Goal: Information Seeking & Learning: Learn about a topic

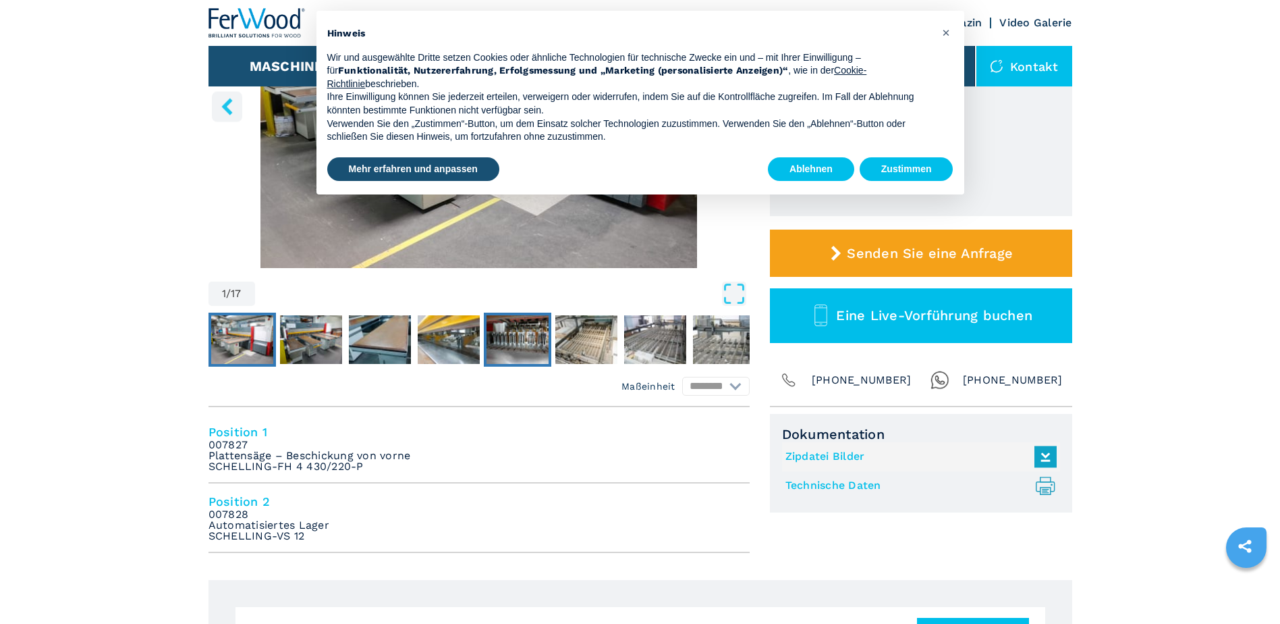
click at [530, 338] on img "Go to Slide 5" at bounding box center [518, 339] width 62 height 49
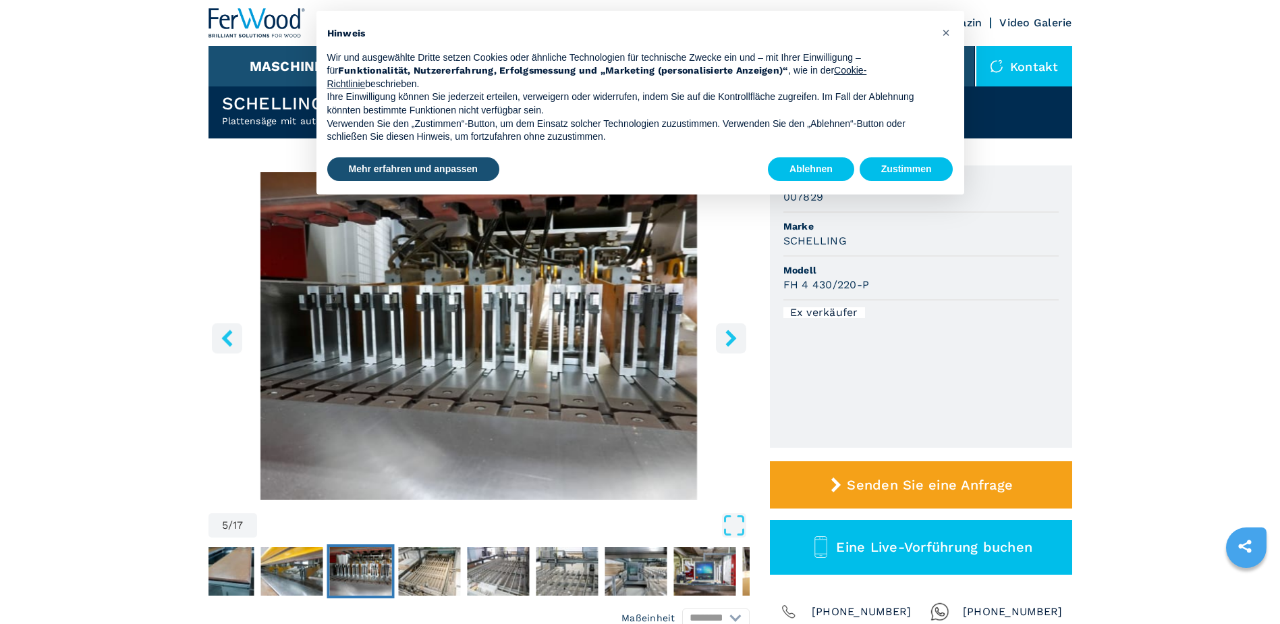
scroll to position [67, 0]
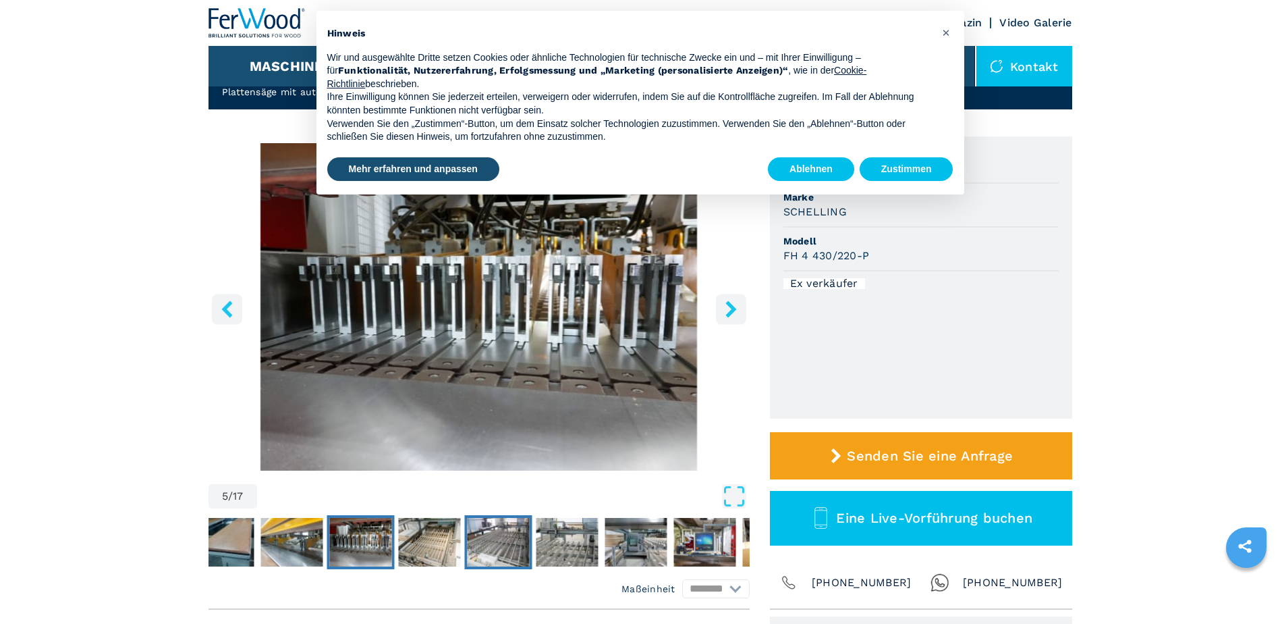
click at [515, 549] on img "Go to Slide 7" at bounding box center [498, 542] width 62 height 49
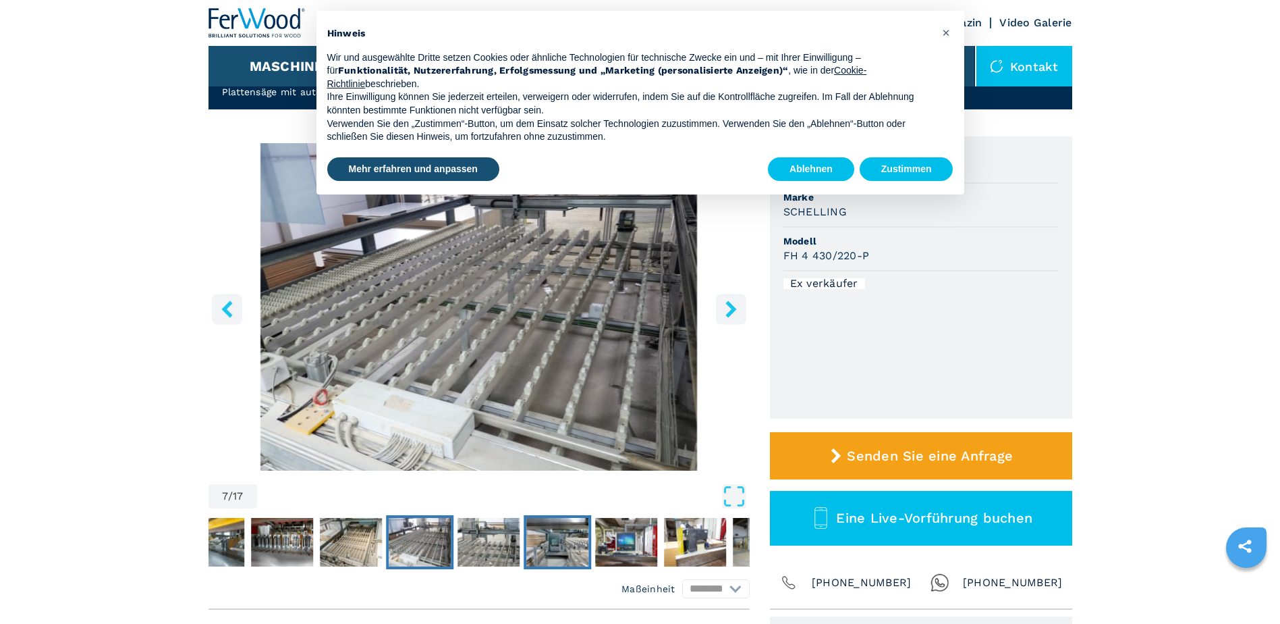
click at [566, 551] on img "Go to Slide 9" at bounding box center [557, 542] width 62 height 49
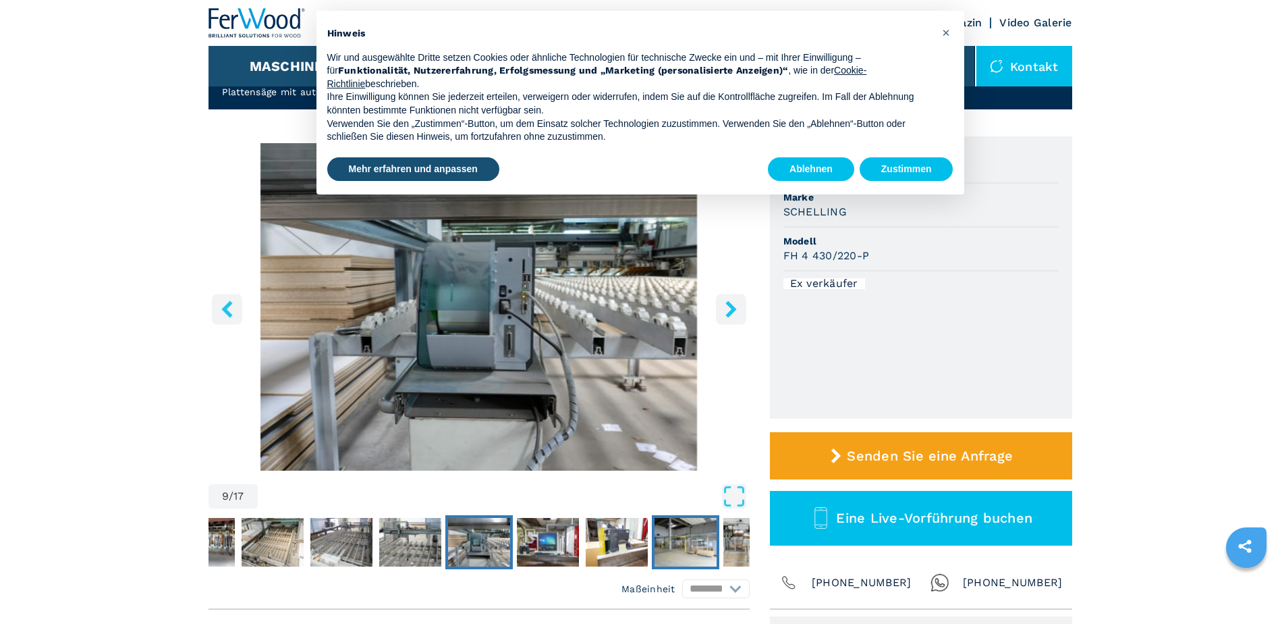
click at [652, 551] on button "Go to Slide 12" at bounding box center [685, 542] width 67 height 54
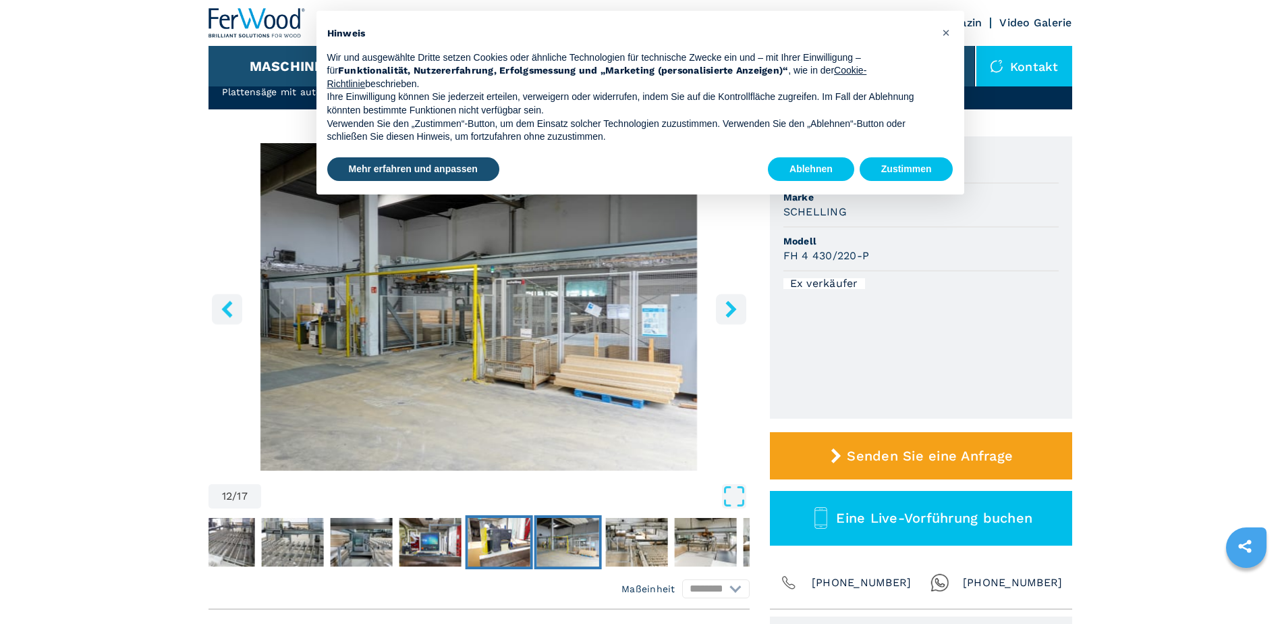
click at [525, 559] on img "Go to Slide 11" at bounding box center [499, 542] width 62 height 49
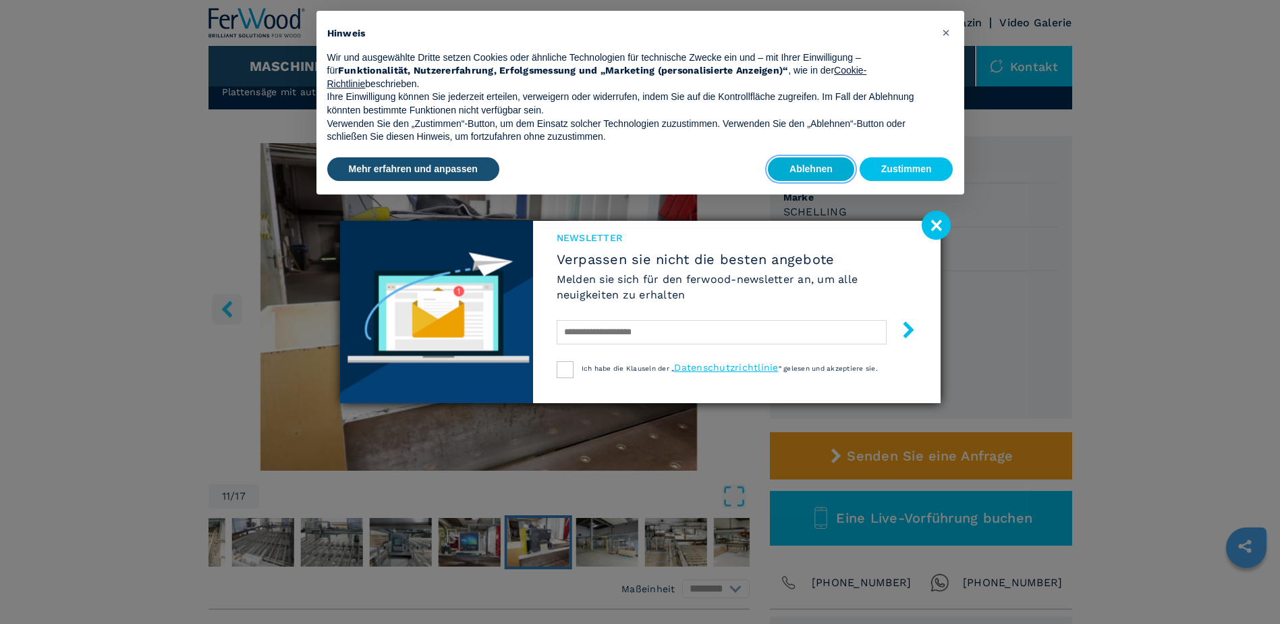
click at [806, 163] on button "Ablehnen" at bounding box center [811, 169] width 86 height 24
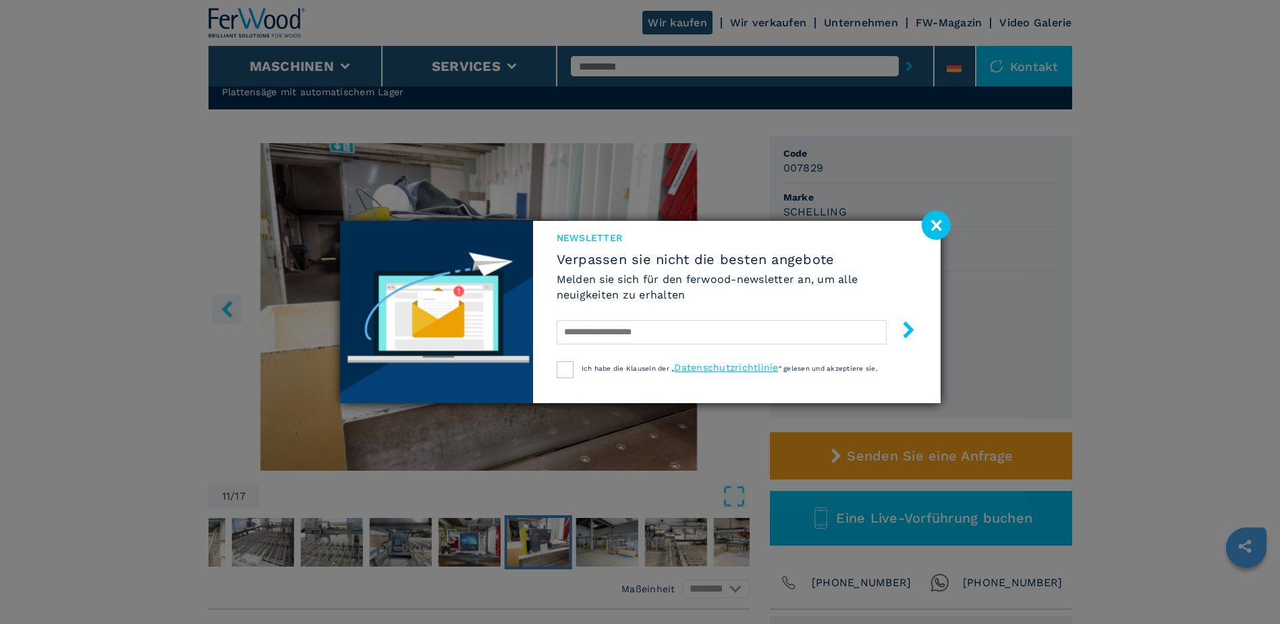
click at [930, 224] on image at bounding box center [936, 225] width 29 height 29
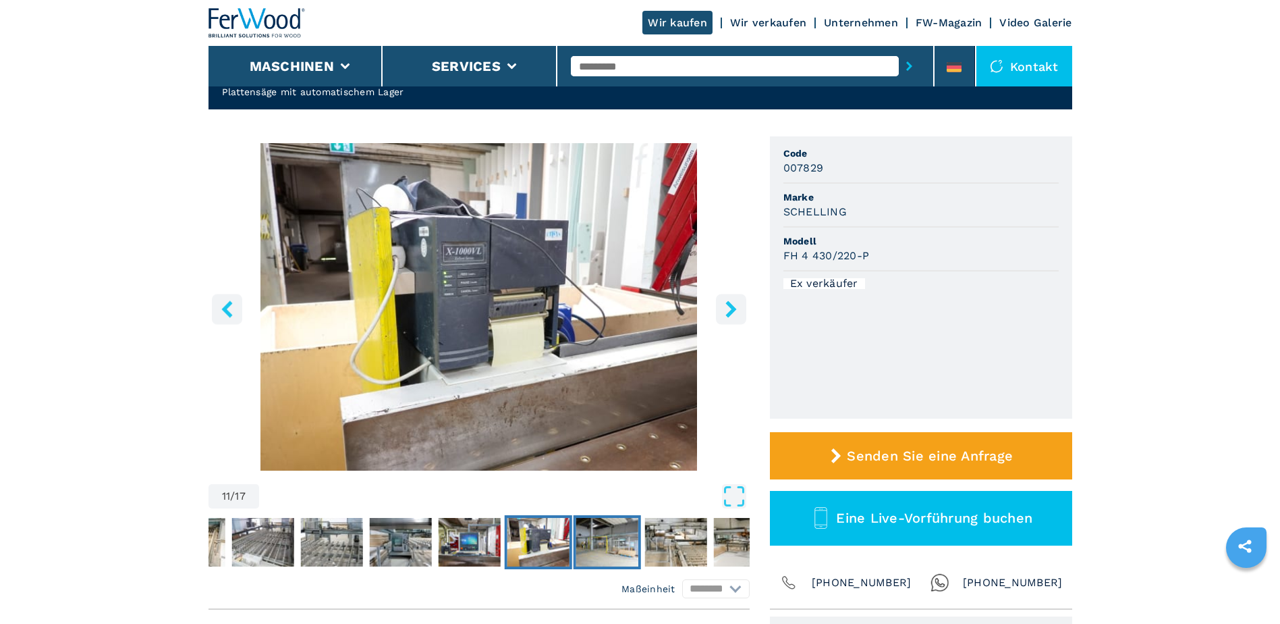
click at [630, 557] on img "Go to Slide 12" at bounding box center [607, 542] width 62 height 49
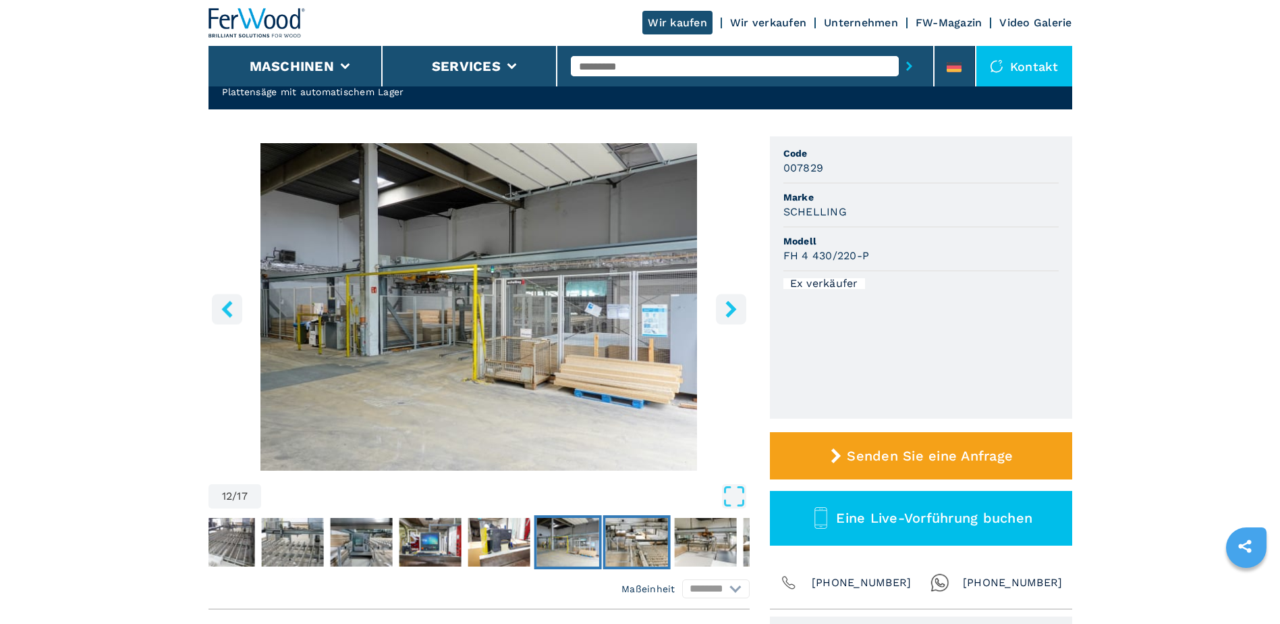
click at [639, 557] on img "Go to Slide 13" at bounding box center [636, 542] width 62 height 49
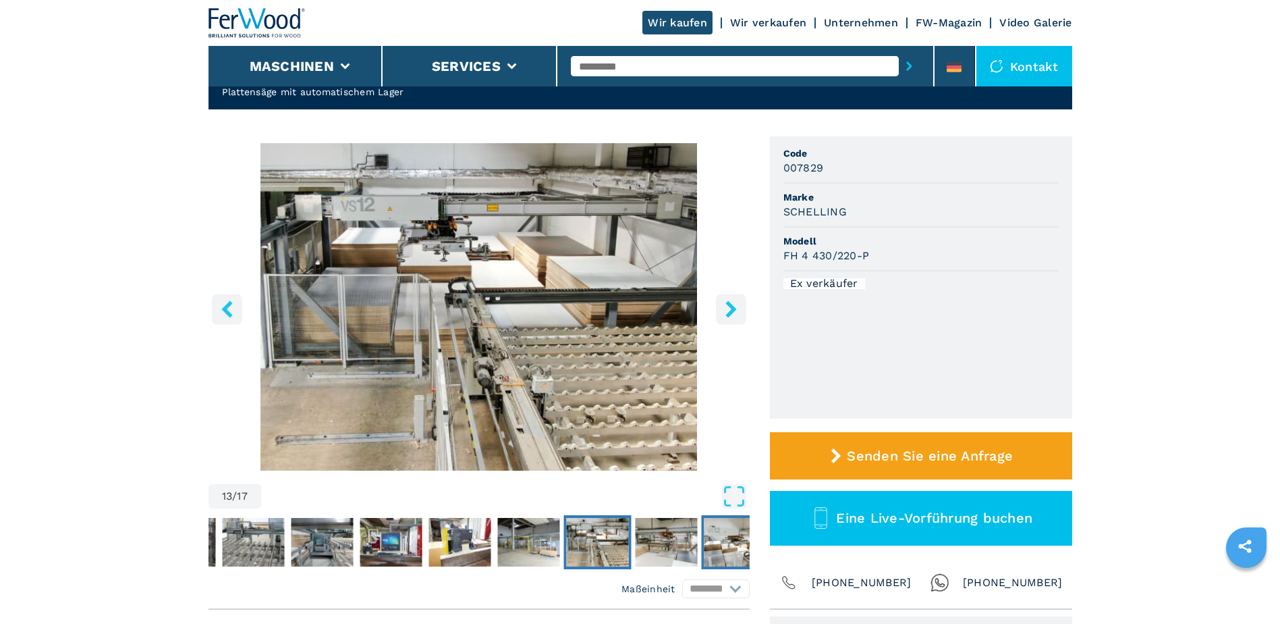
click at [713, 539] on img "Go to Slide 15" at bounding box center [735, 542] width 62 height 49
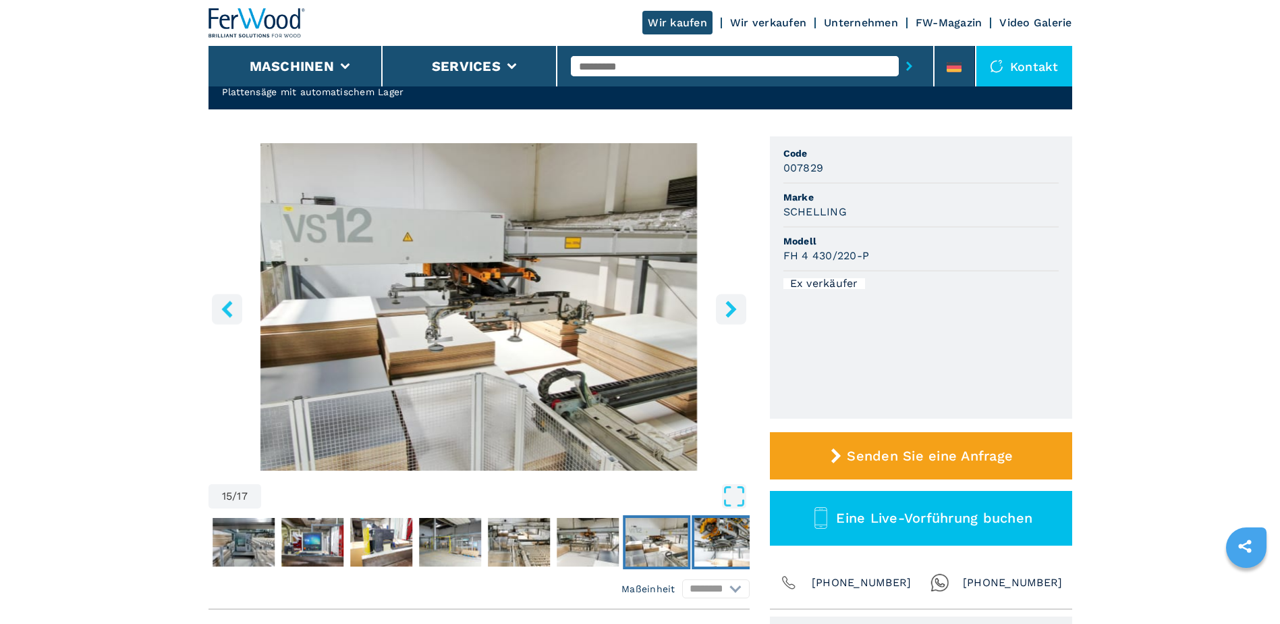
click at [710, 547] on img "Go to Slide 16" at bounding box center [725, 542] width 62 height 49
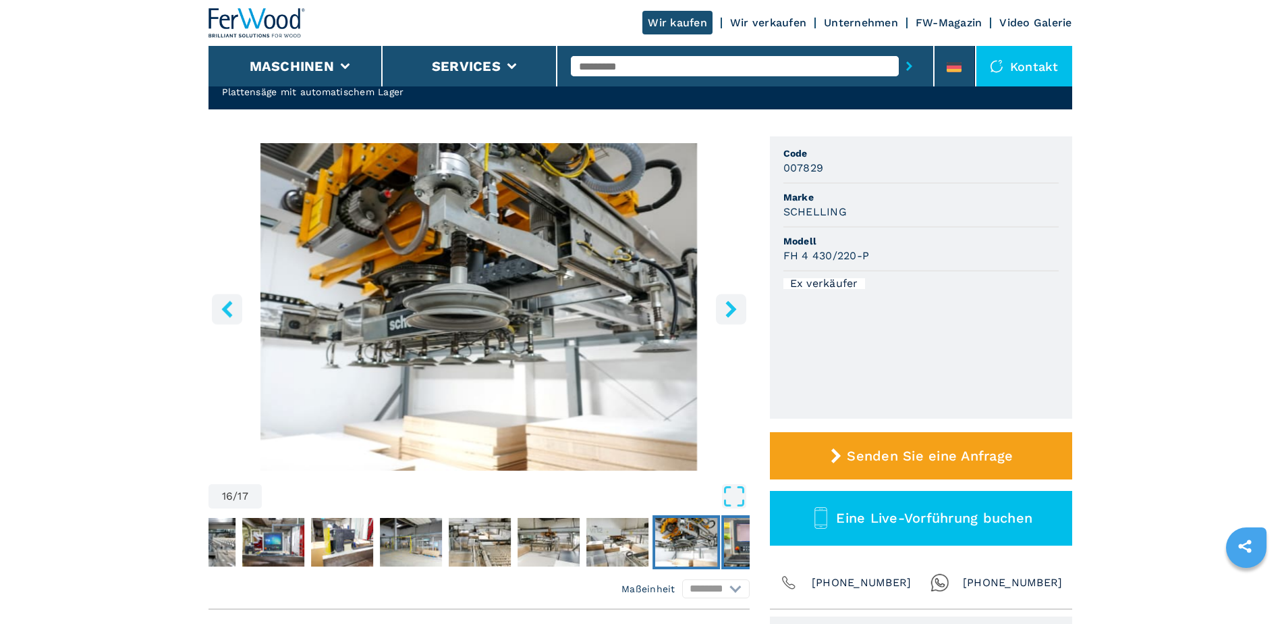
click at [742, 544] on img "Go to Slide 17" at bounding box center [755, 542] width 62 height 49
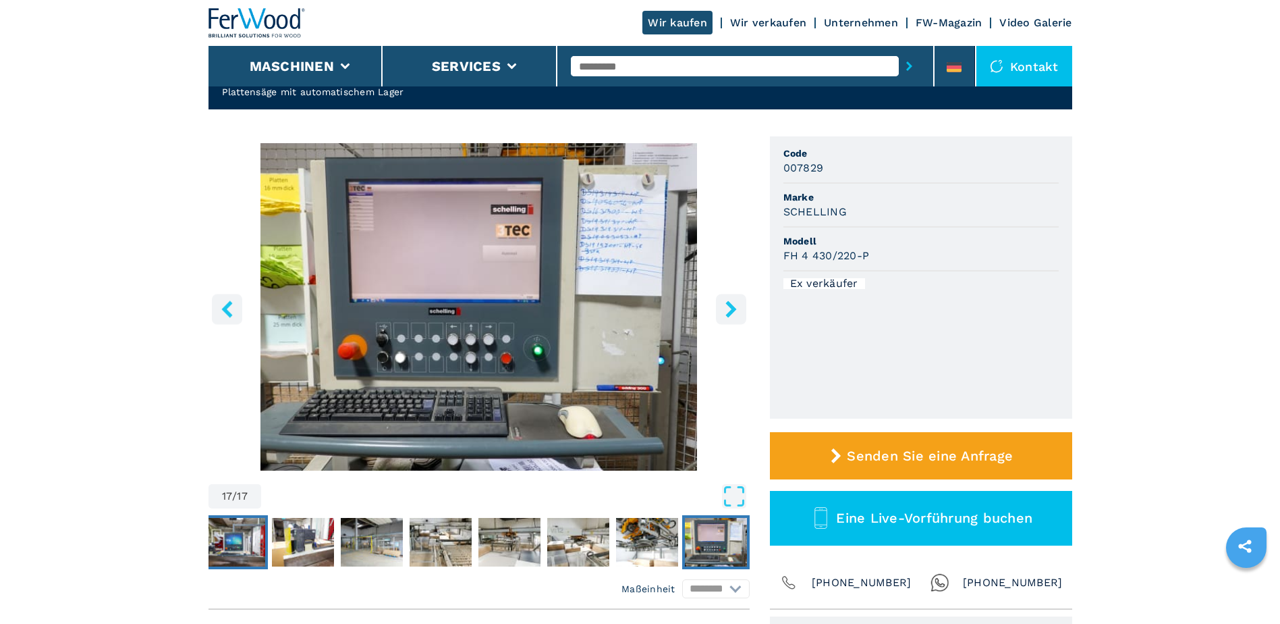
click at [227, 531] on img "Go to Slide 10" at bounding box center [234, 542] width 62 height 49
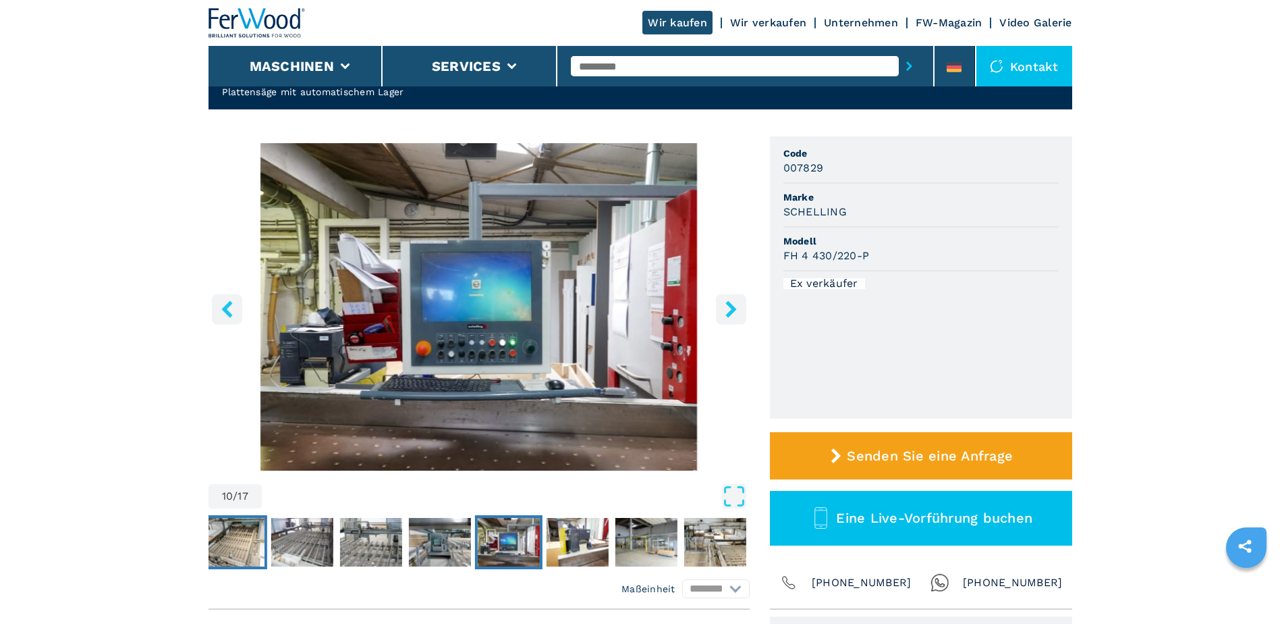
click at [258, 551] on img "Go to Slide 6" at bounding box center [233, 542] width 62 height 49
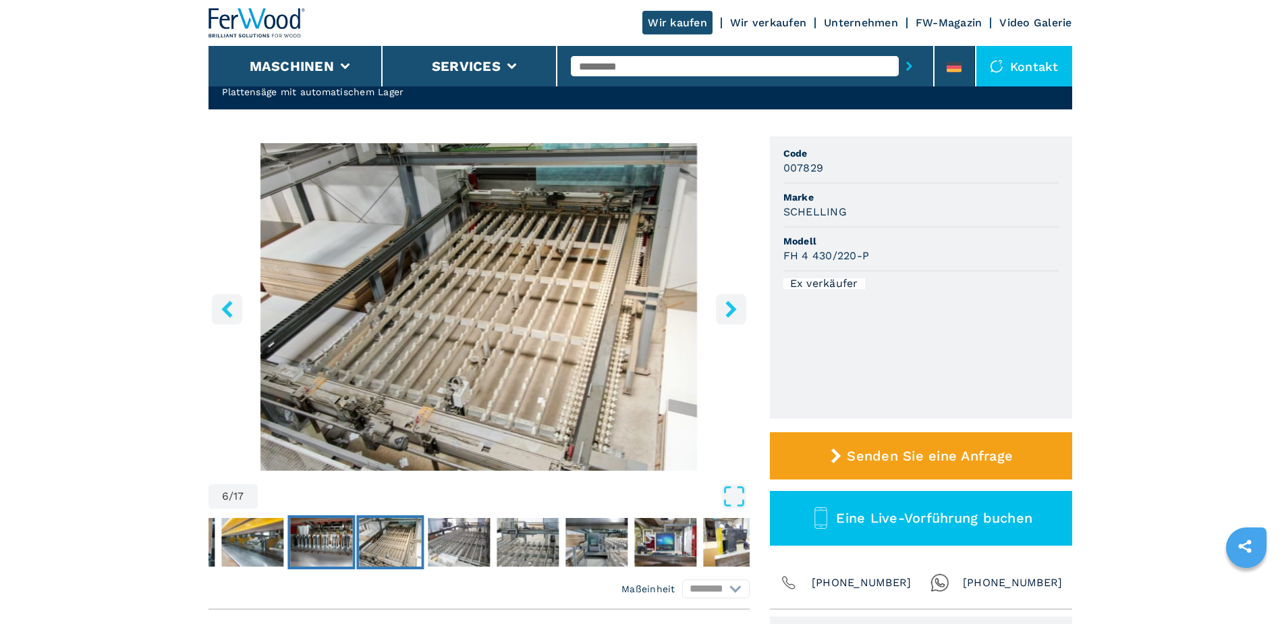
click at [288, 555] on button "Go to Slide 5" at bounding box center [320, 542] width 67 height 54
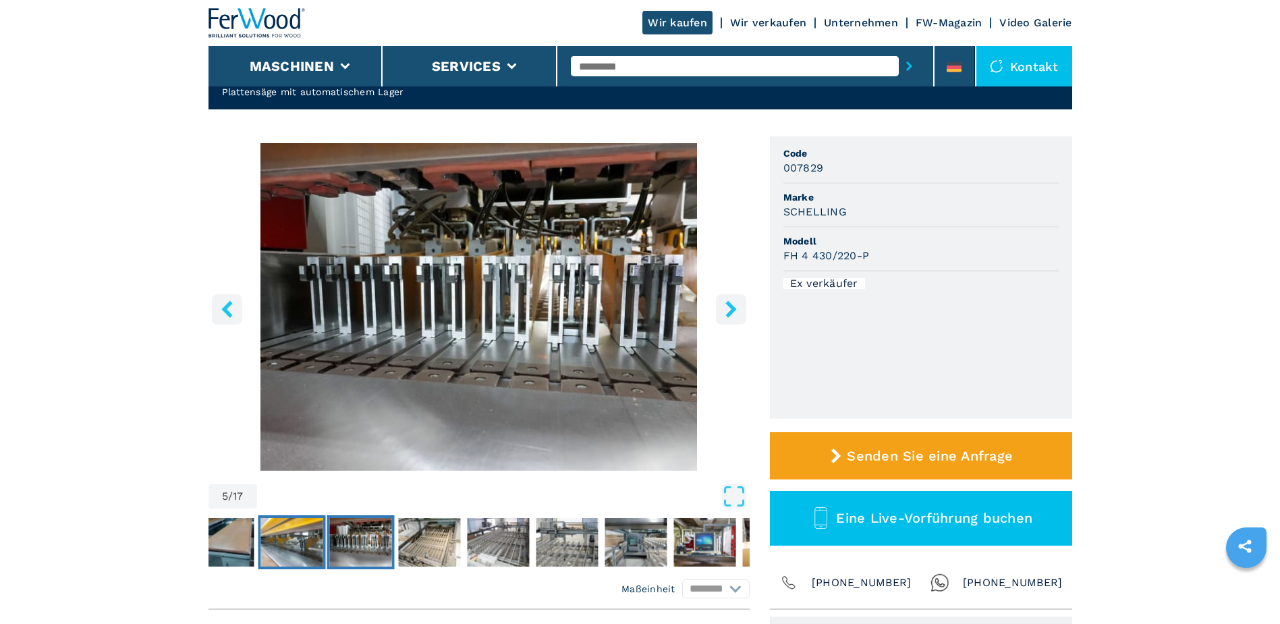
click at [308, 553] on img "Go to Slide 4" at bounding box center [291, 542] width 62 height 49
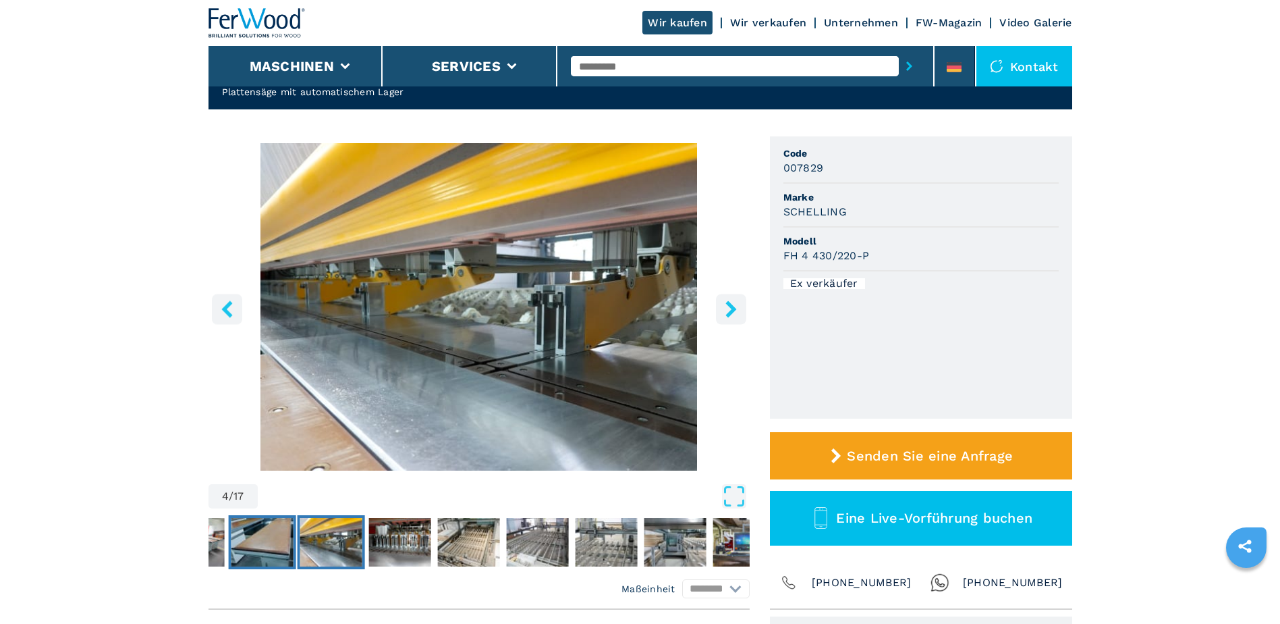
click at [260, 553] on img "Go to Slide 3" at bounding box center [262, 542] width 62 height 49
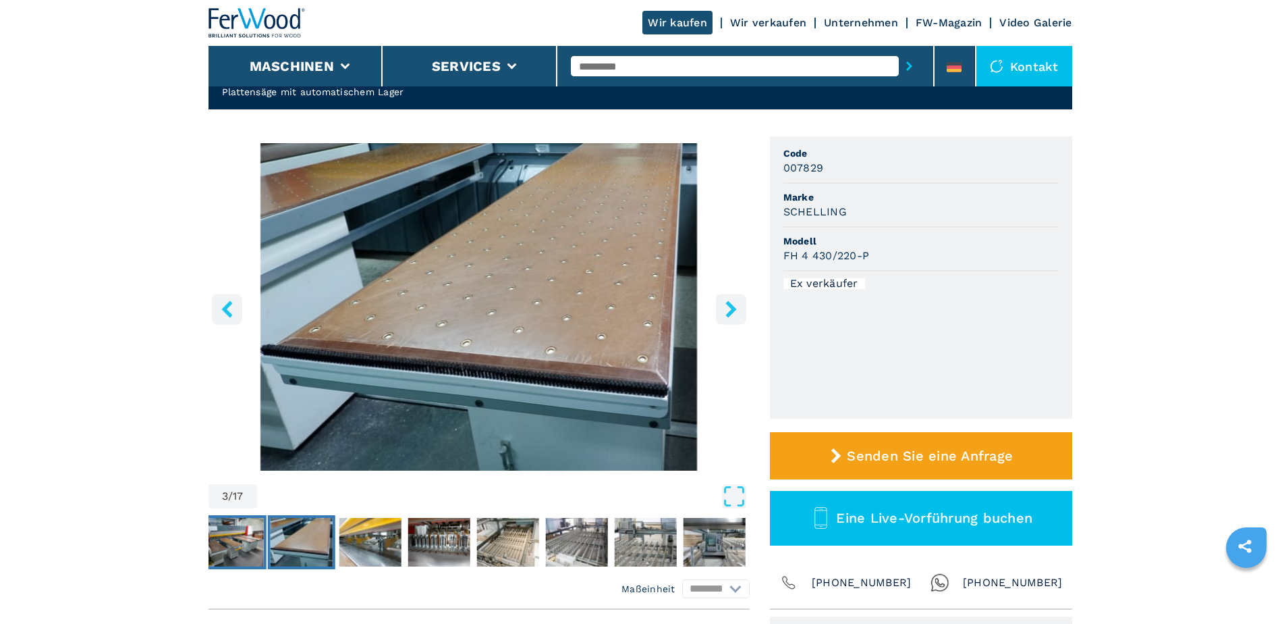
click at [219, 531] on img "Go to Slide 2" at bounding box center [232, 542] width 62 height 49
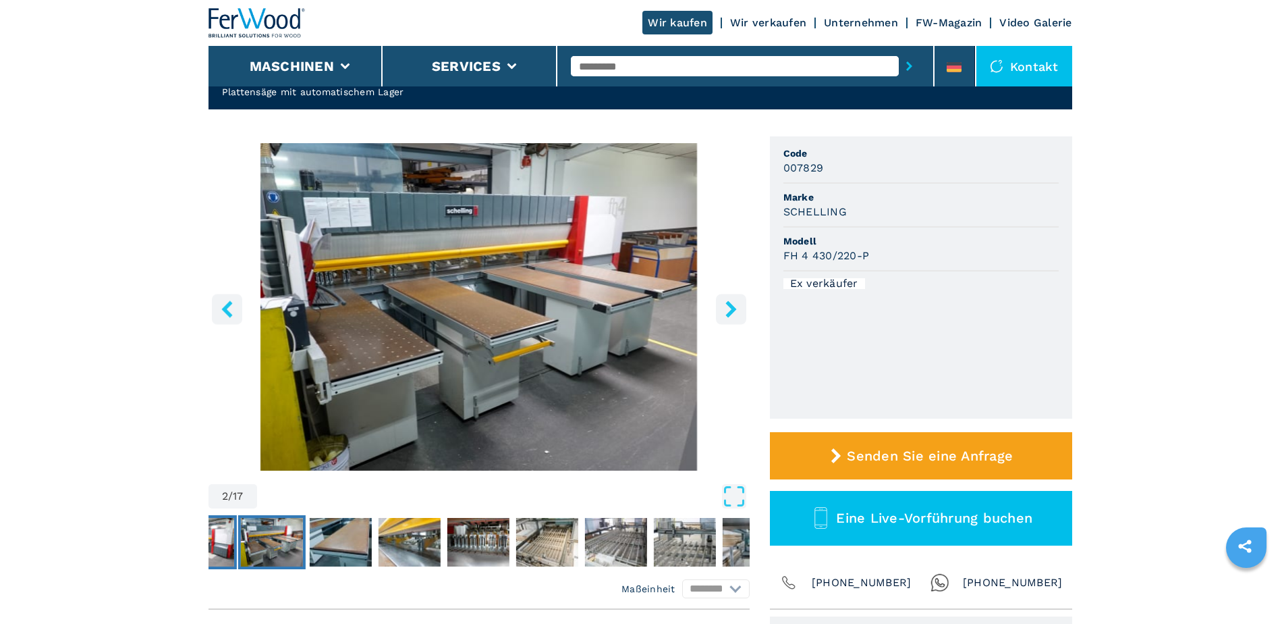
click at [229, 537] on img "Go to Slide 1" at bounding box center [202, 542] width 62 height 49
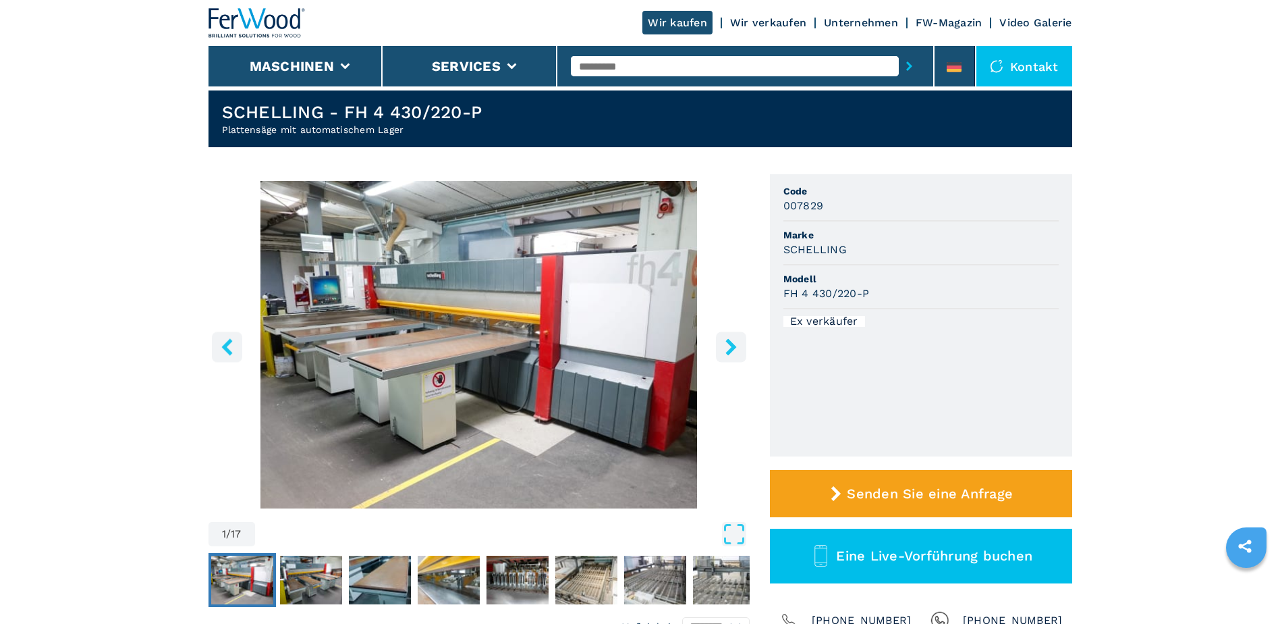
scroll to position [0, 0]
